Goal: Task Accomplishment & Management: Manage account settings

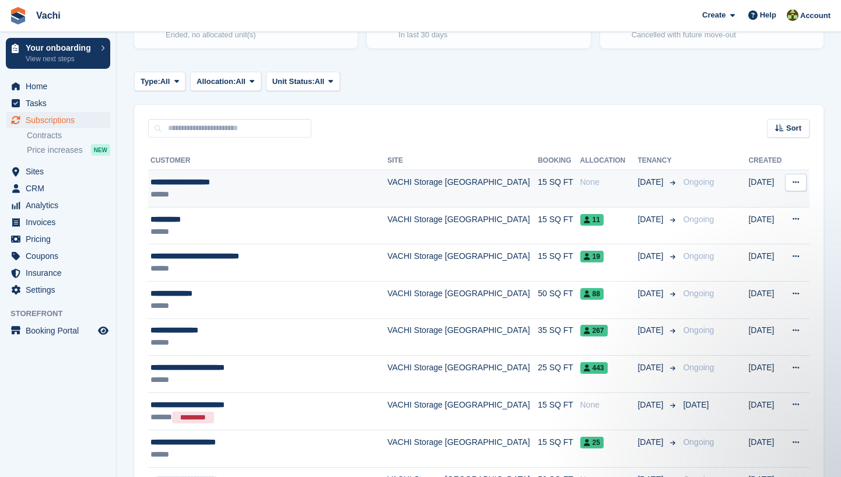
click at [580, 179] on div "None" at bounding box center [609, 182] width 58 height 12
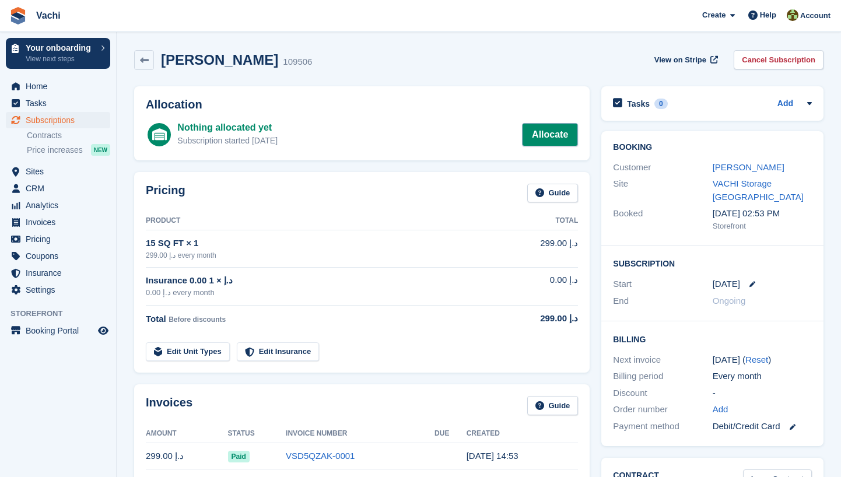
click at [549, 132] on link "Allocate" at bounding box center [550, 134] width 56 height 23
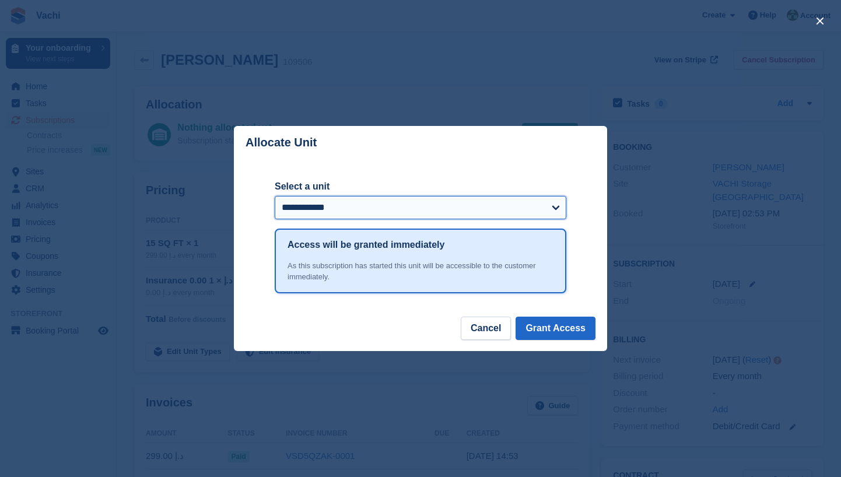
select select "******"
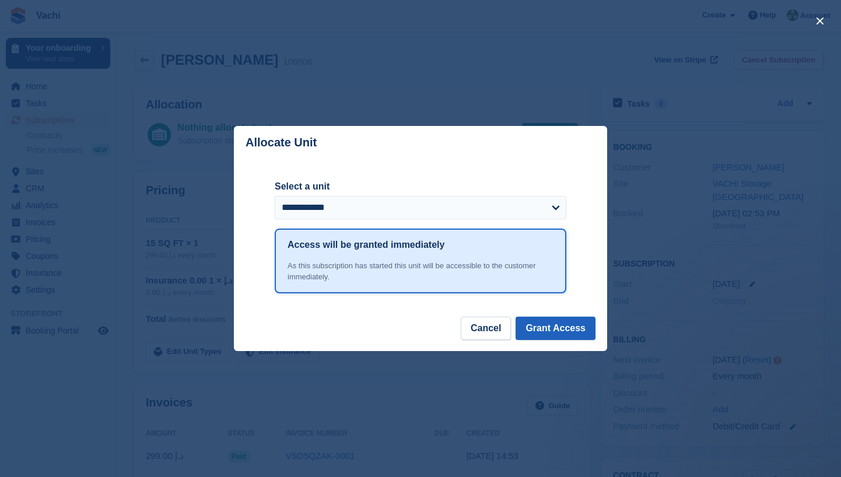
click at [564, 328] on button "Grant Access" at bounding box center [556, 328] width 80 height 23
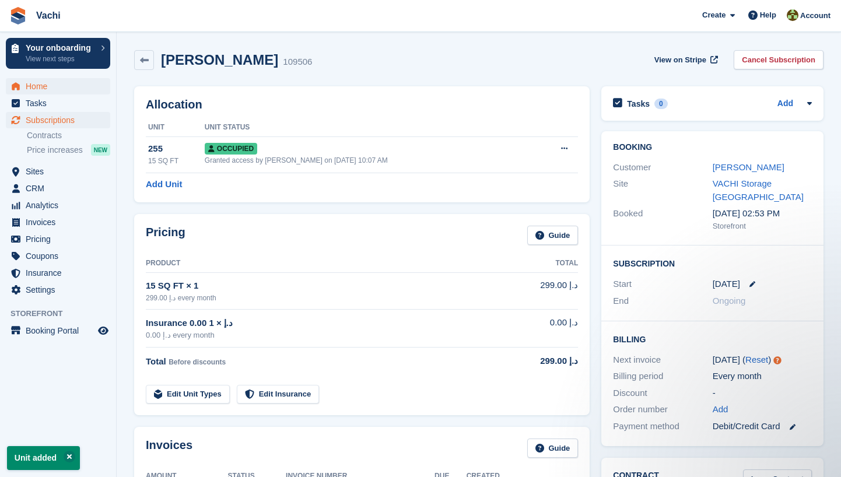
click at [51, 83] on span "Home" at bounding box center [61, 86] width 70 height 16
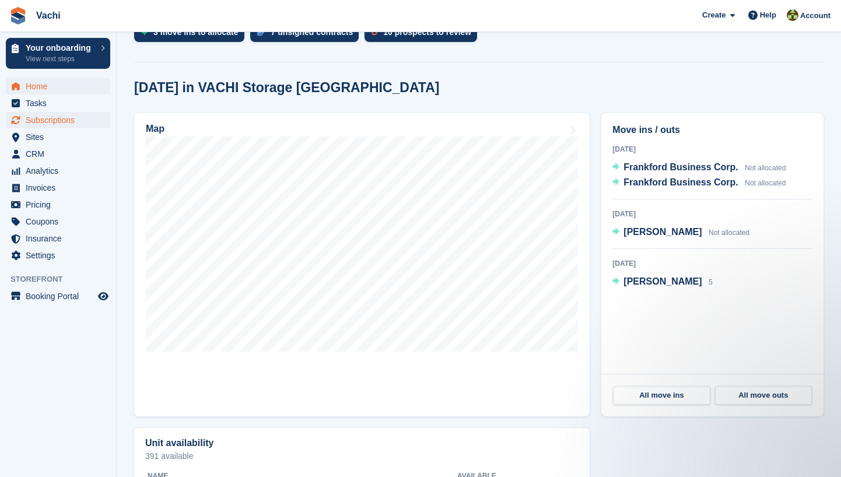
click at [75, 128] on span "Subscriptions" at bounding box center [61, 120] width 70 height 16
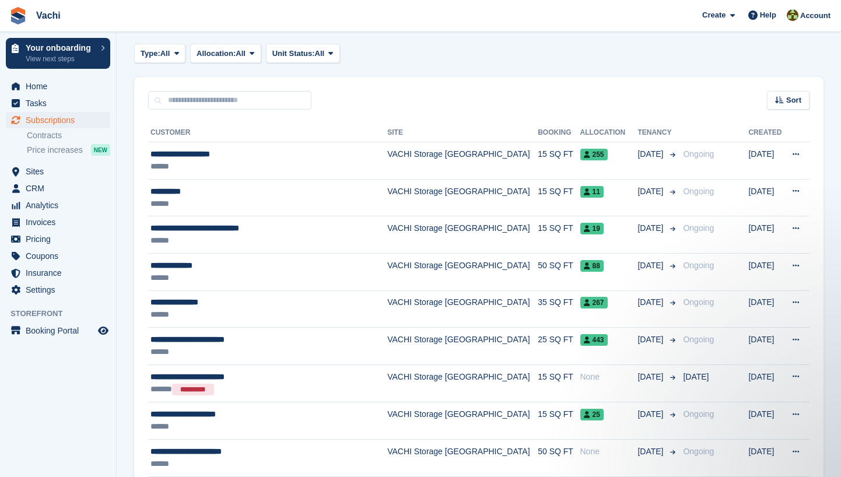
scroll to position [180, 0]
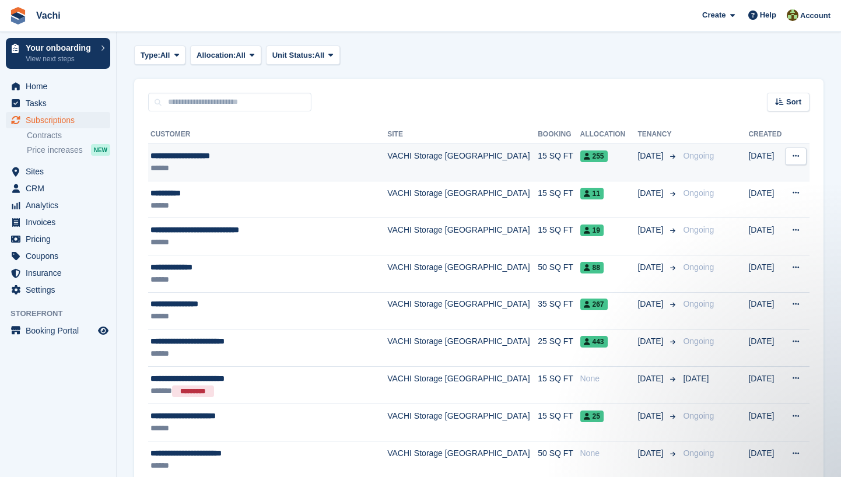
click at [291, 172] on div "******" at bounding box center [262, 168] width 225 height 12
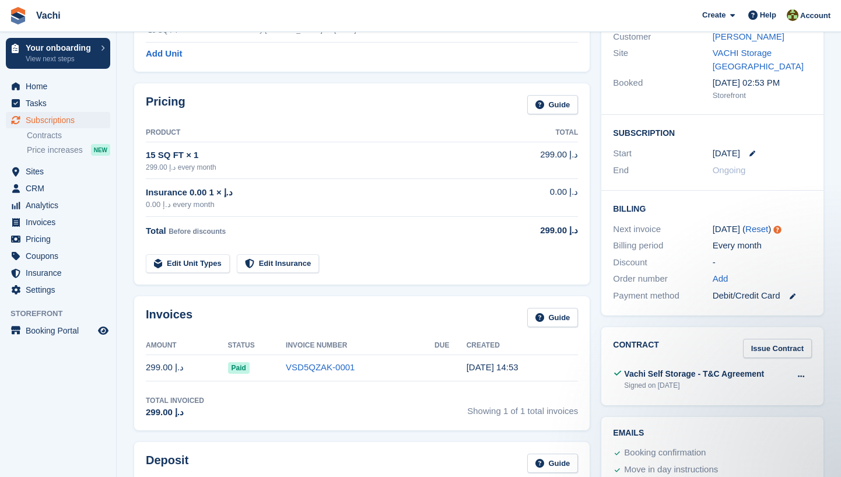
scroll to position [127, 0]
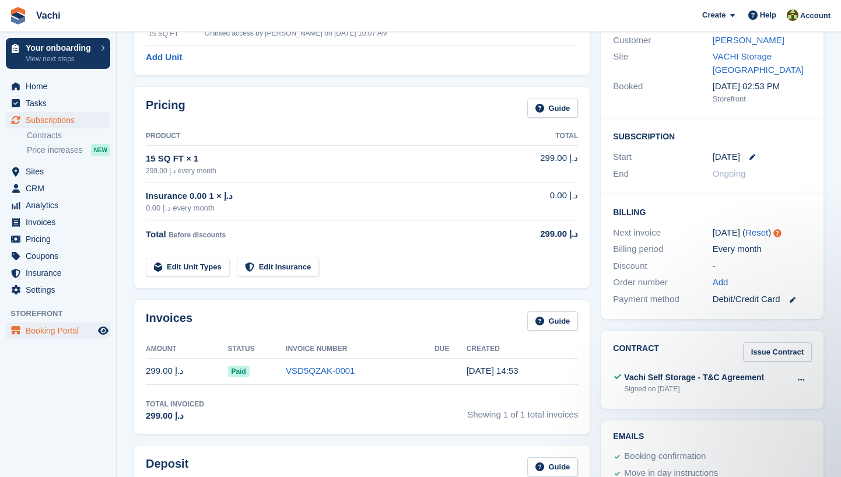
click at [53, 330] on span "Booking Portal" at bounding box center [61, 331] width 70 height 16
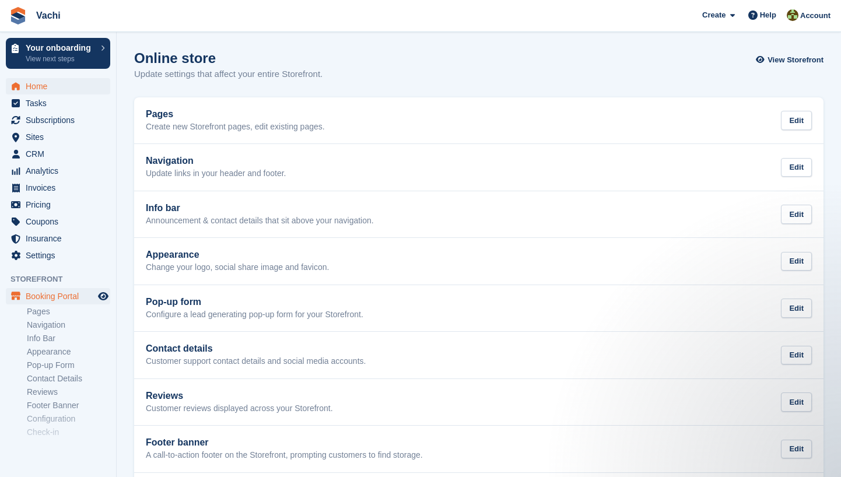
click at [49, 83] on span "Home" at bounding box center [61, 86] width 70 height 16
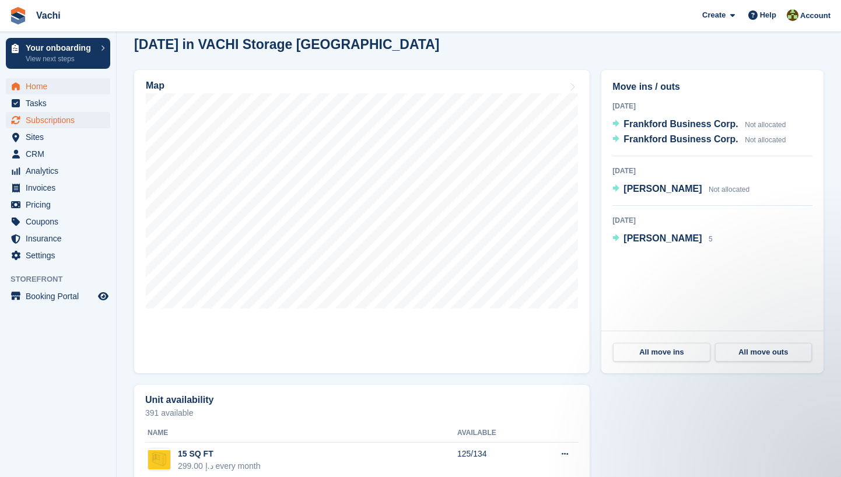
click at [80, 127] on span "Subscriptions" at bounding box center [61, 120] width 70 height 16
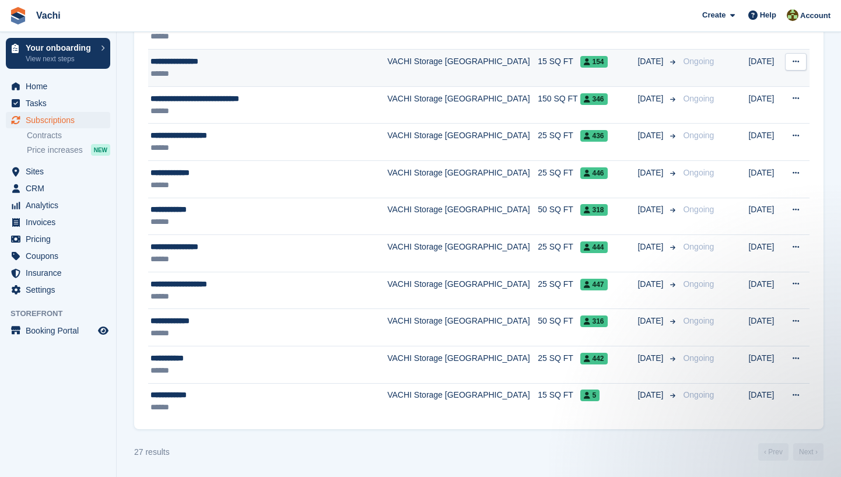
scroll to position [906, 0]
